Goal: Information Seeking & Learning: Learn about a topic

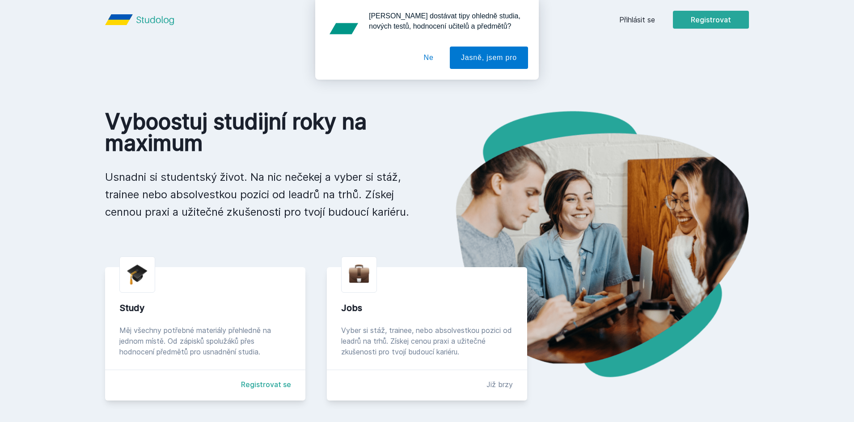
click at [714, 23] on div "Chceš dostávat tipy ohledně studia, nových testů, hodnocení učitelů a předmětů?…" at bounding box center [427, 40] width 854 height 80
click at [502, 63] on button "Jasně, jsem pro" at bounding box center [489, 58] width 78 height 22
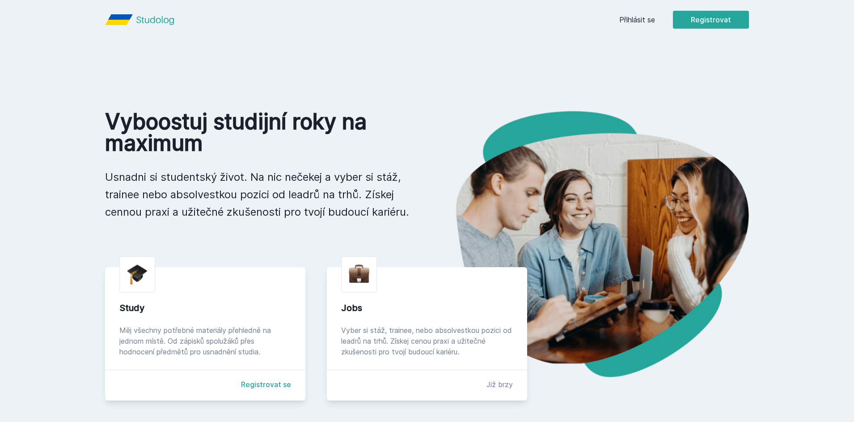
click at [638, 21] on link "Přihlásit se" at bounding box center [637, 19] width 36 height 11
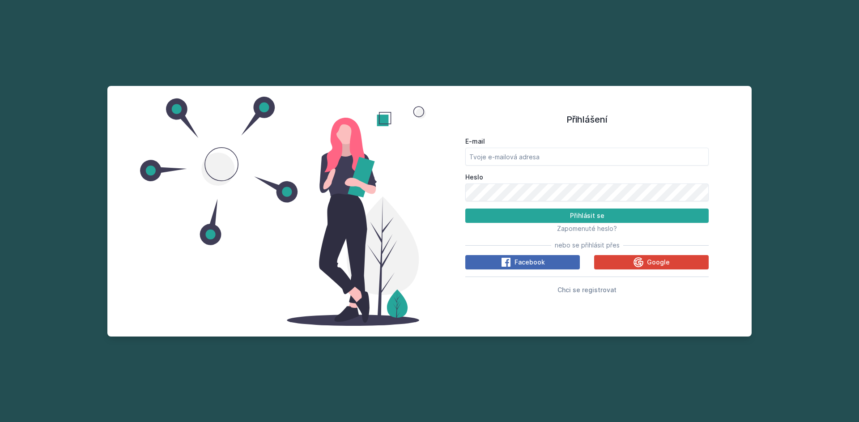
click at [640, 273] on div "E-mail Heslo Přihlásit se Zapomenuté heslo? nebo se přihlásit přes Facebook Goo…" at bounding box center [586, 213] width 243 height 161
click at [637, 268] on div "E-mail Heslo Přihlásit se Zapomenuté heslo? nebo se přihlásit přes Facebook Goo…" at bounding box center [586, 213] width 243 height 161
click at [637, 266] on icon at bounding box center [638, 262] width 10 height 10
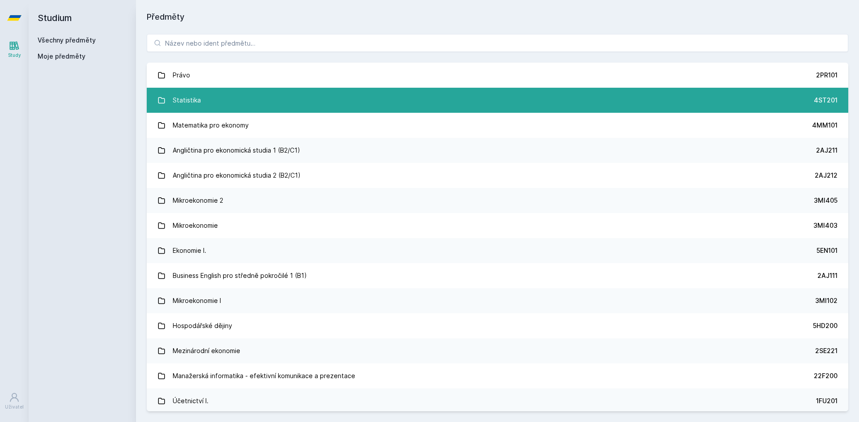
click at [201, 99] on link "Statistika 4ST201" at bounding box center [497, 100] width 701 height 25
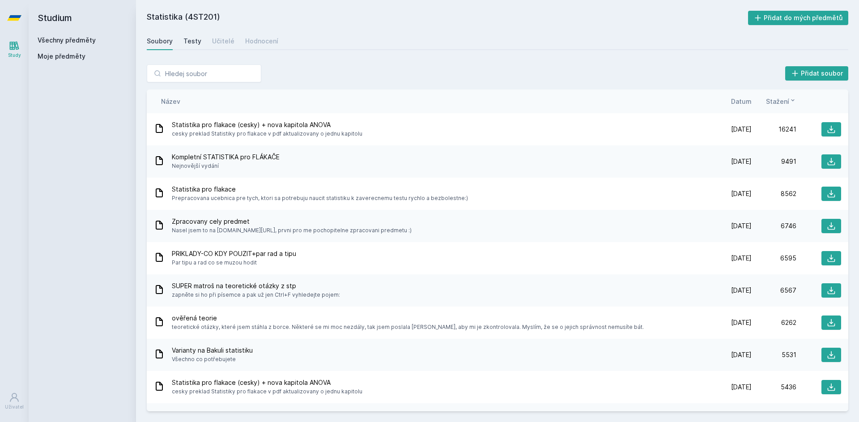
click at [188, 42] on div "Testy" at bounding box center [192, 41] width 18 height 9
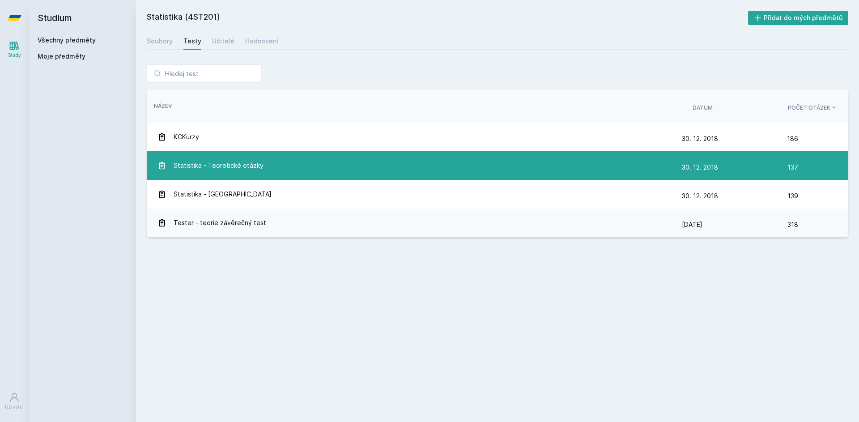
click at [221, 171] on span "Statistika - Teoretické otázky" at bounding box center [219, 166] width 90 height 18
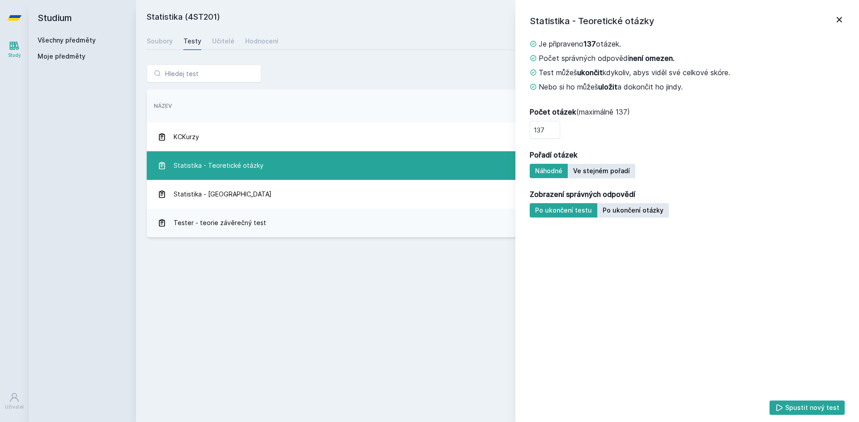
click at [282, 162] on div "Statistika - Teoretické otázky" at bounding box center [419, 166] width 524 height 18
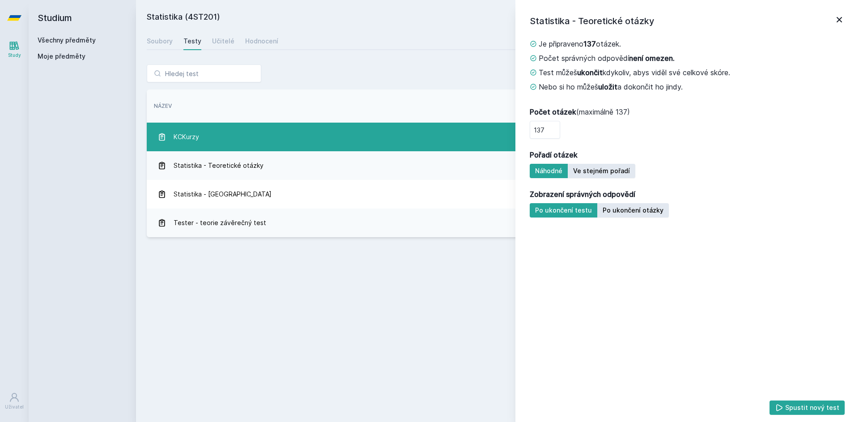
click at [328, 133] on div "KCKurzy" at bounding box center [419, 137] width 524 height 18
